Goal: Information Seeking & Learning: Learn about a topic

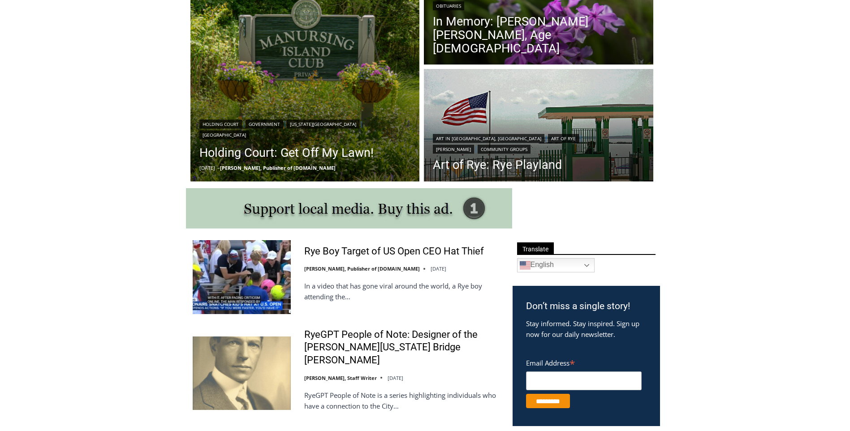
scroll to position [477, 0]
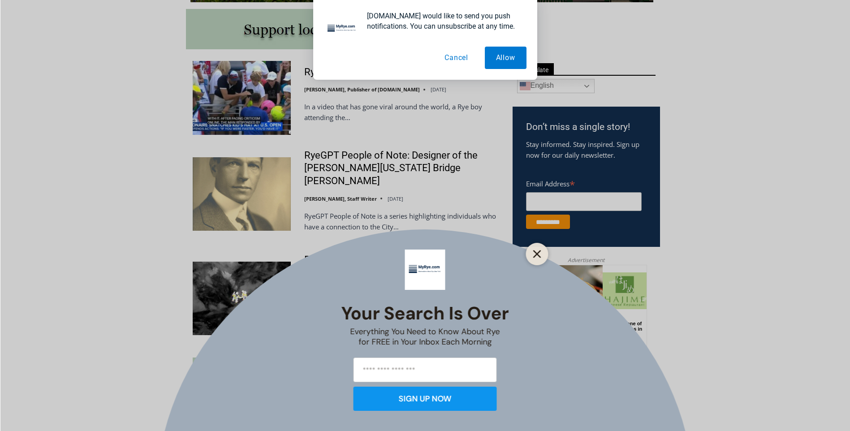
click at [540, 251] on line "Close" at bounding box center [537, 254] width 6 height 6
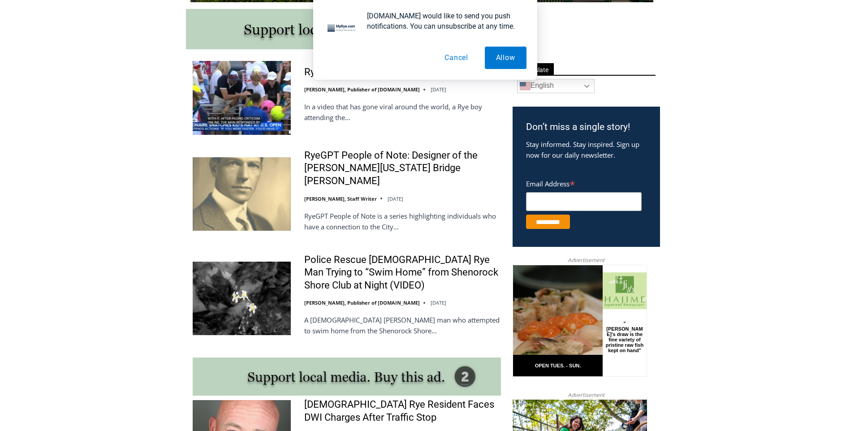
click at [267, 267] on img at bounding box center [242, 298] width 98 height 73
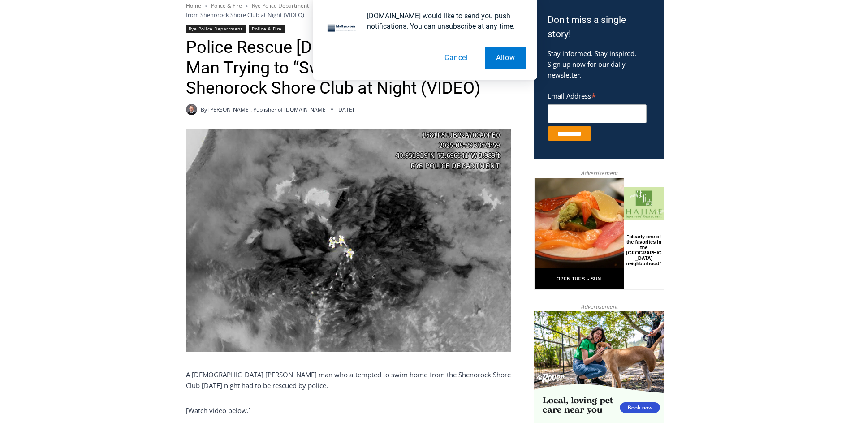
click at [452, 59] on button "Cancel" at bounding box center [456, 58] width 46 height 22
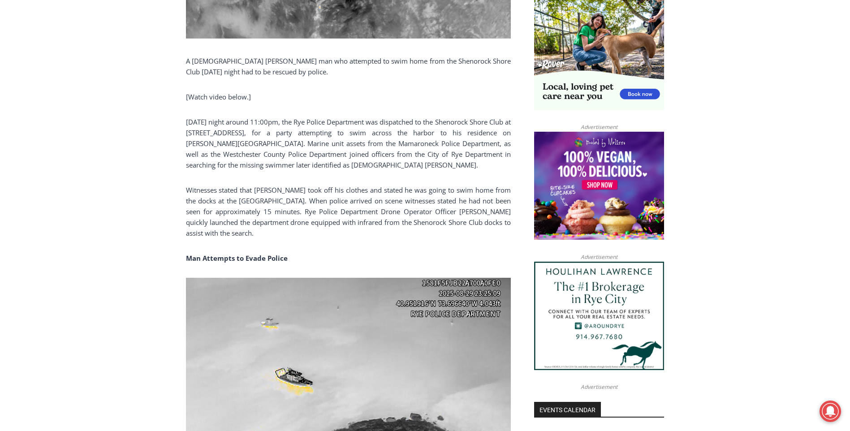
scroll to position [654, 0]
